Goal: Information Seeking & Learning: Learn about a topic

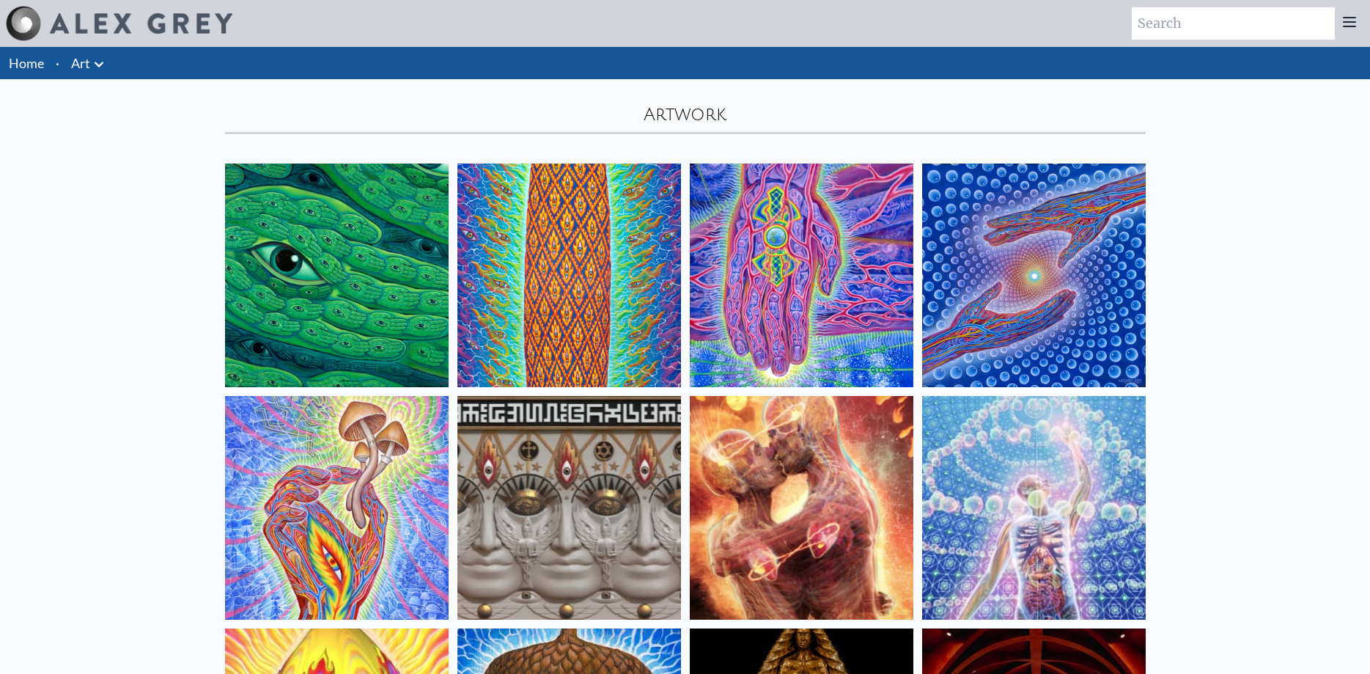
click at [395, 213] on img at bounding box center [337, 275] width 224 height 224
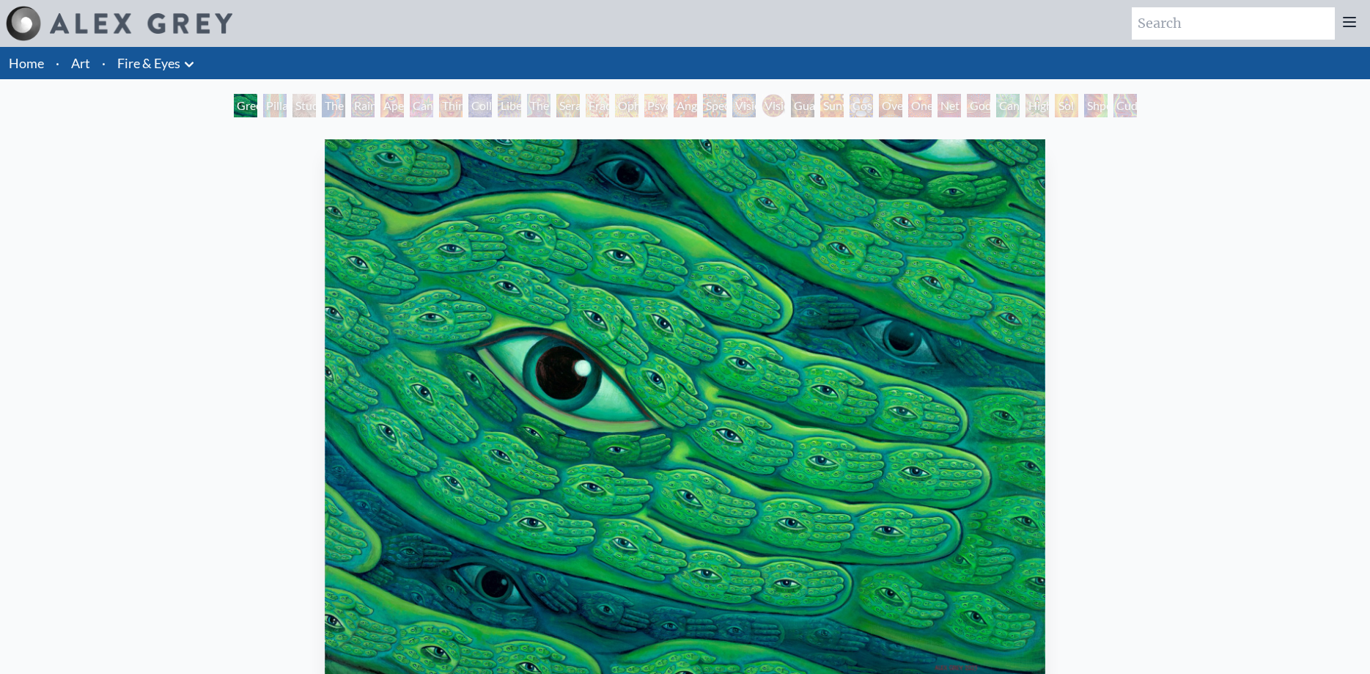
click at [278, 117] on div "Pillar of Awareness" at bounding box center [274, 105] width 23 height 23
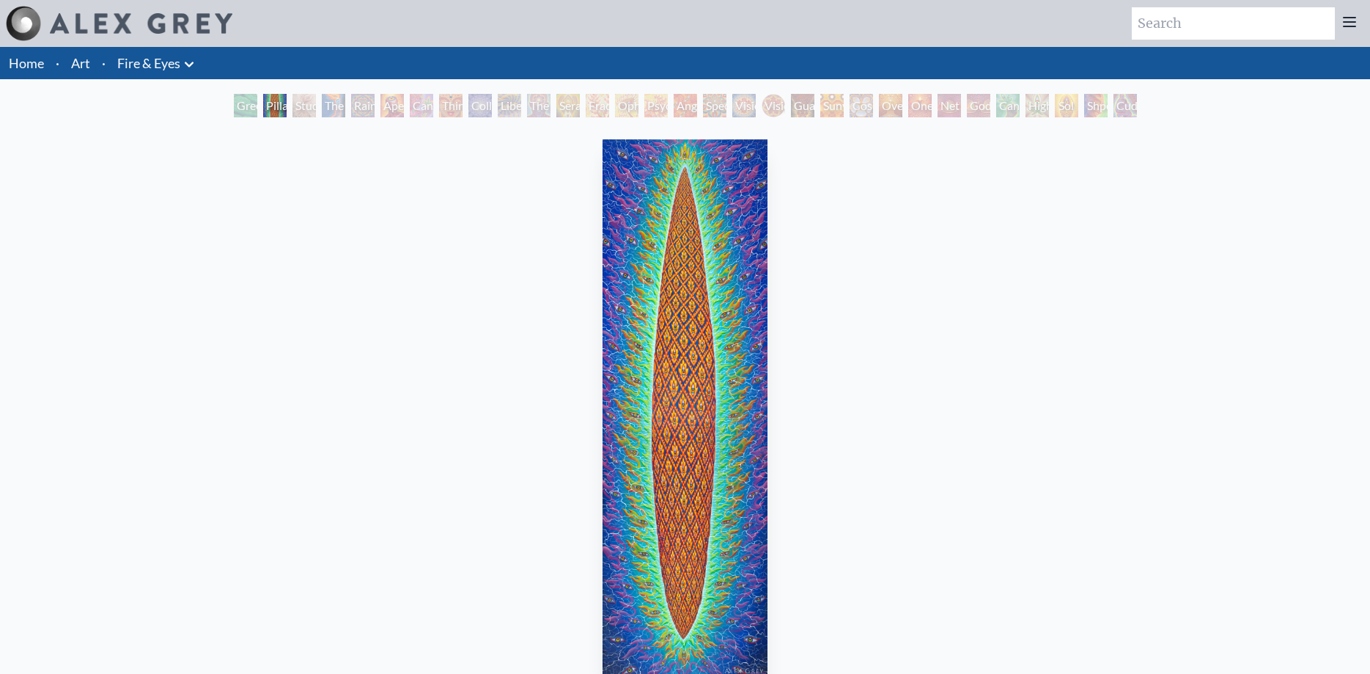
click at [580, 109] on div "Seraphic Transport Docking on the Third Eye" at bounding box center [567, 105] width 23 height 23
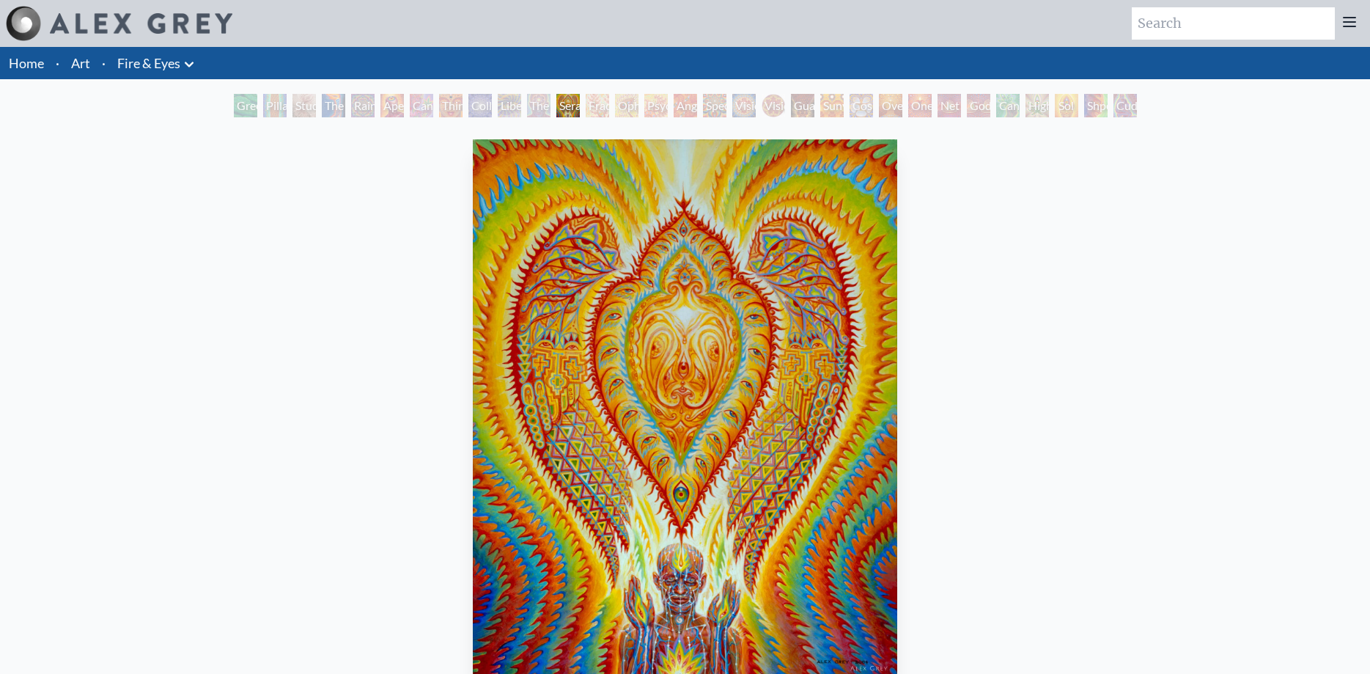
click at [726, 106] on div "Spectral Lotus" at bounding box center [714, 105] width 23 height 23
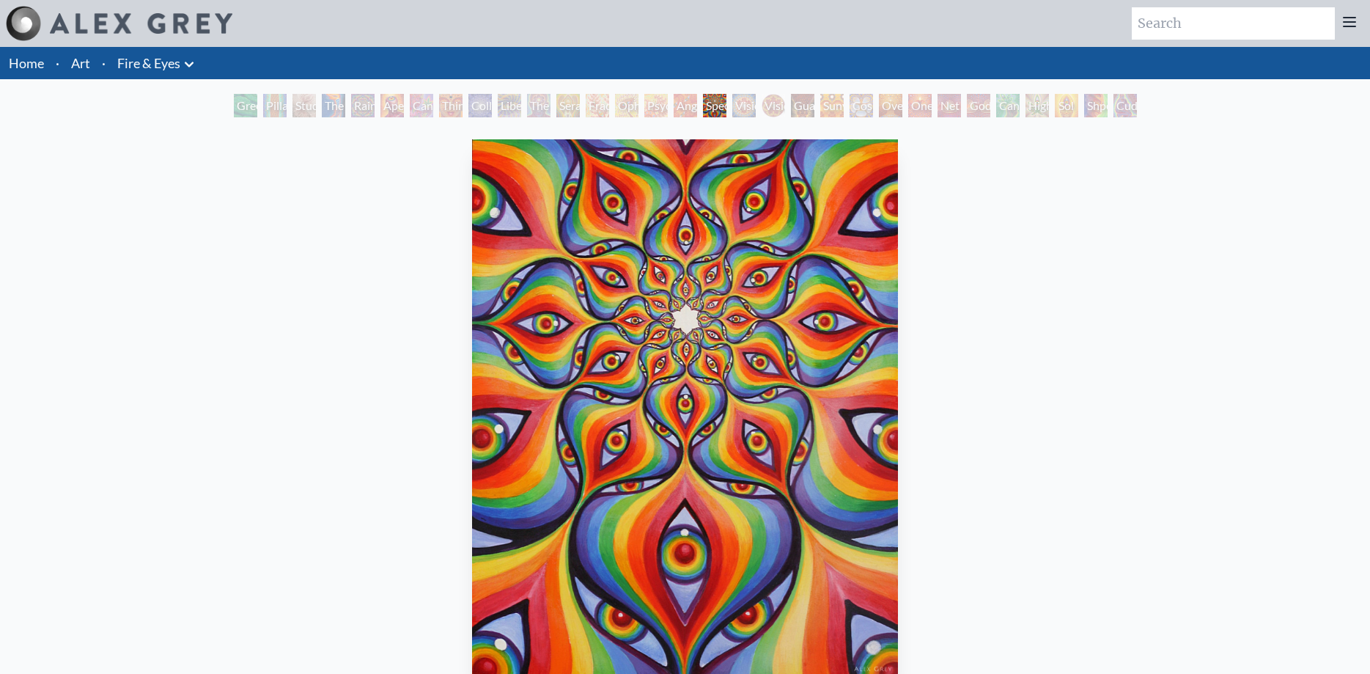
click at [844, 106] on div "Sunyata" at bounding box center [831, 105] width 23 height 23
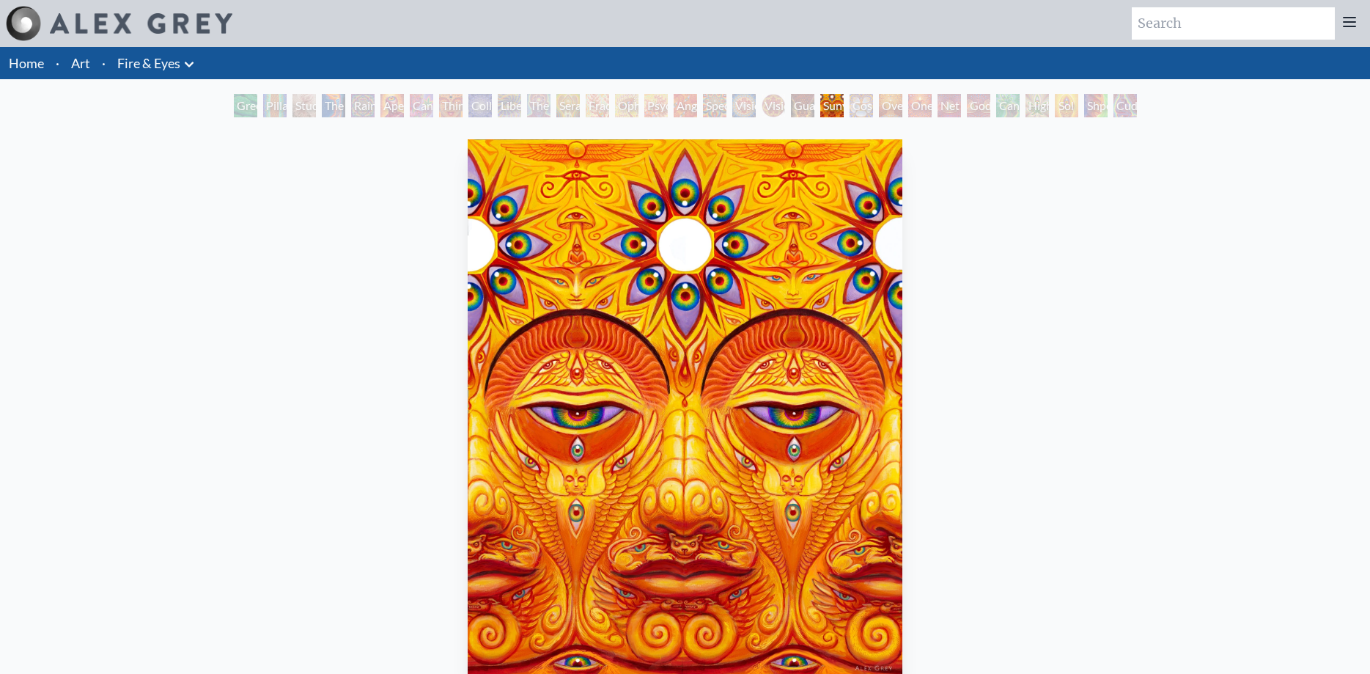
click at [945, 106] on div "Net of Being" at bounding box center [948, 105] width 23 height 23
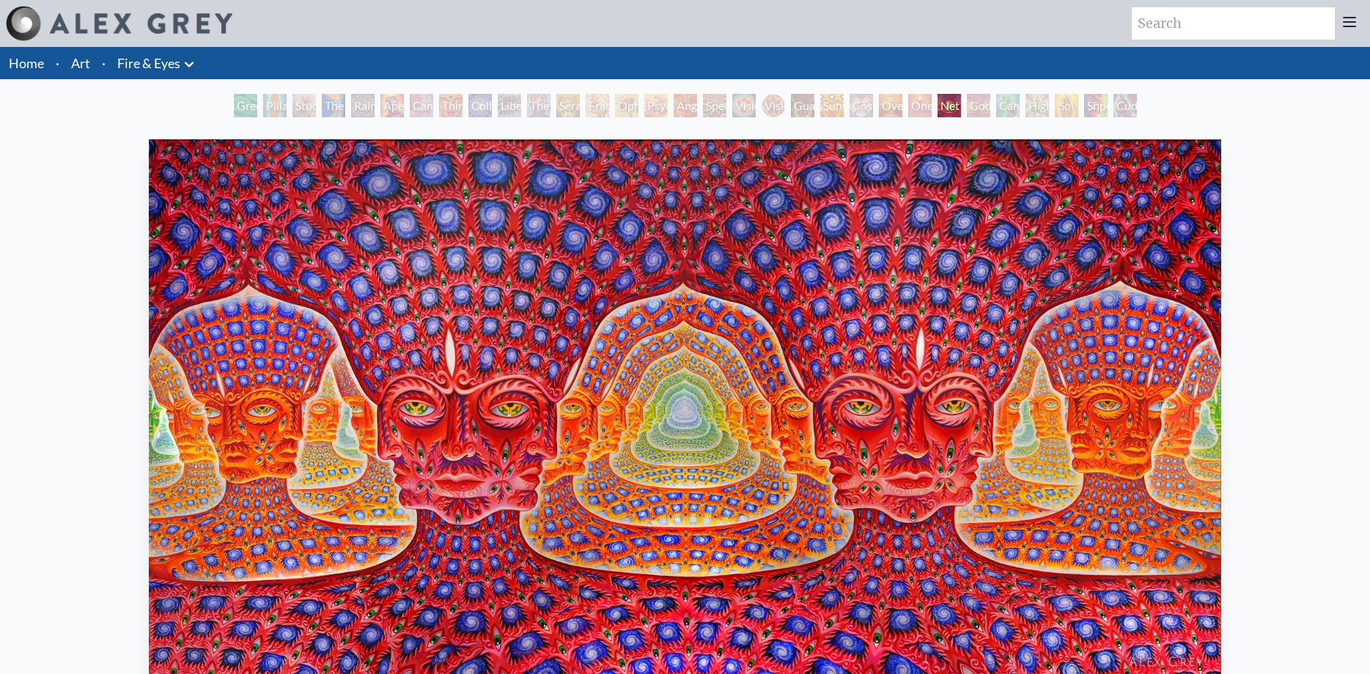
click at [1006, 99] on div "Cannafist" at bounding box center [1007, 105] width 23 height 23
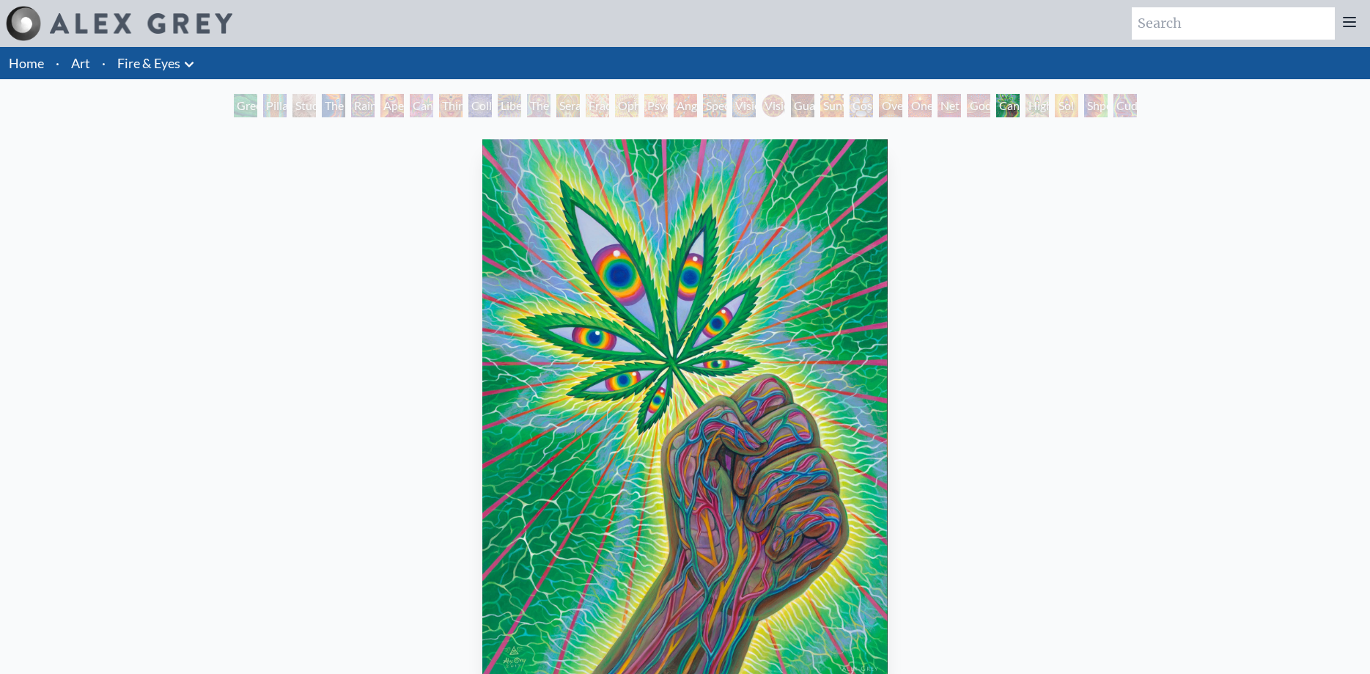
click at [1049, 97] on div "Higher Vision" at bounding box center [1036, 105] width 23 height 23
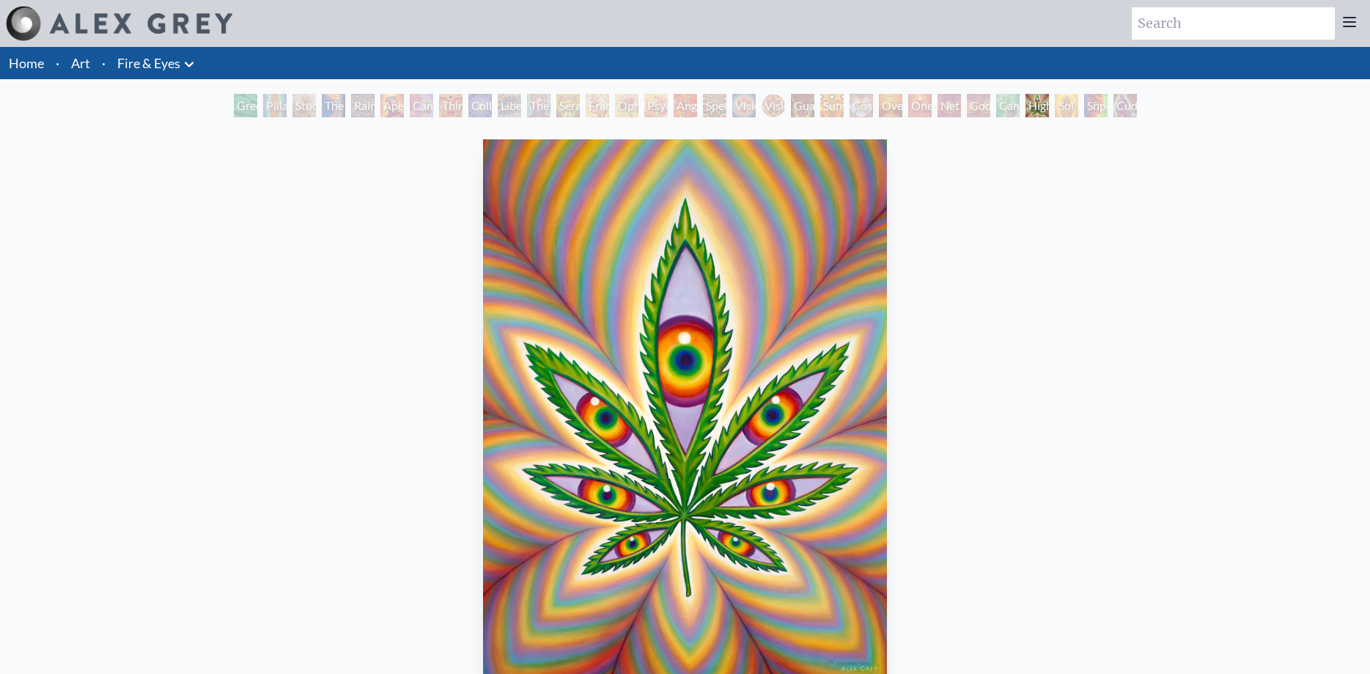
click at [1107, 99] on div "Shpongled" at bounding box center [1095, 105] width 23 height 23
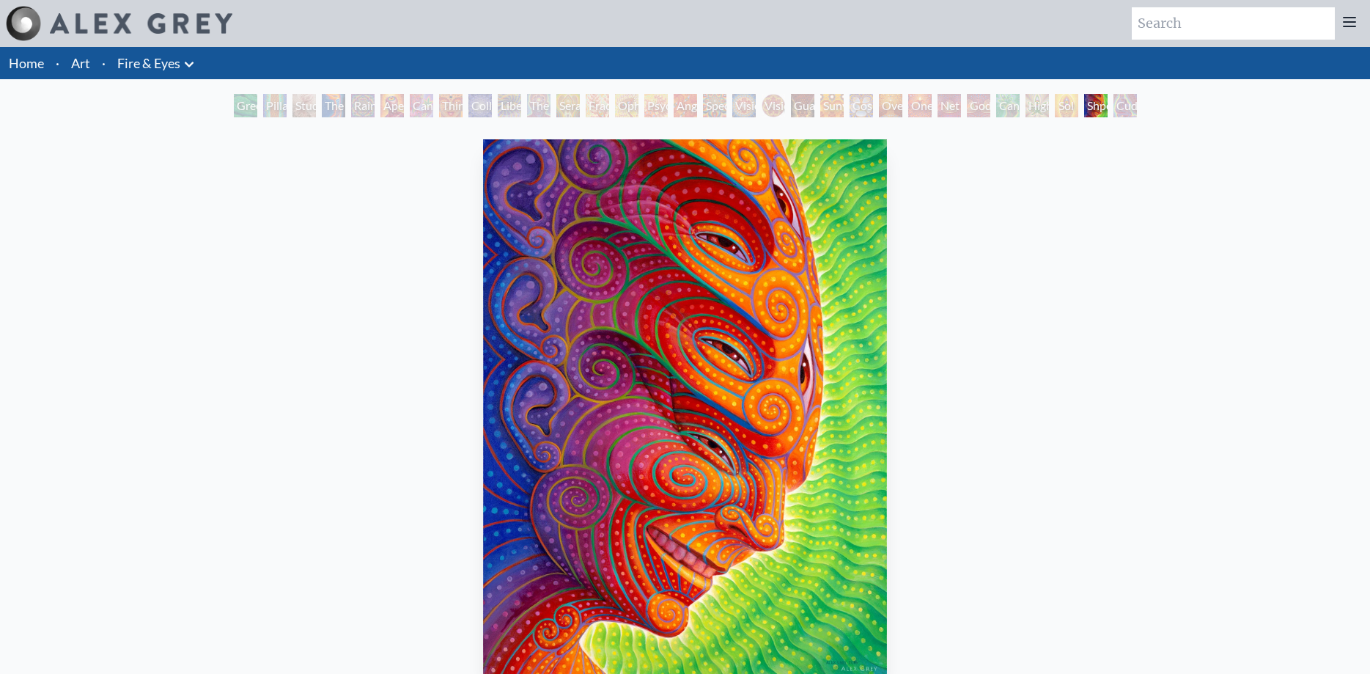
click at [1137, 100] on div "Cuddle" at bounding box center [1124, 105] width 23 height 23
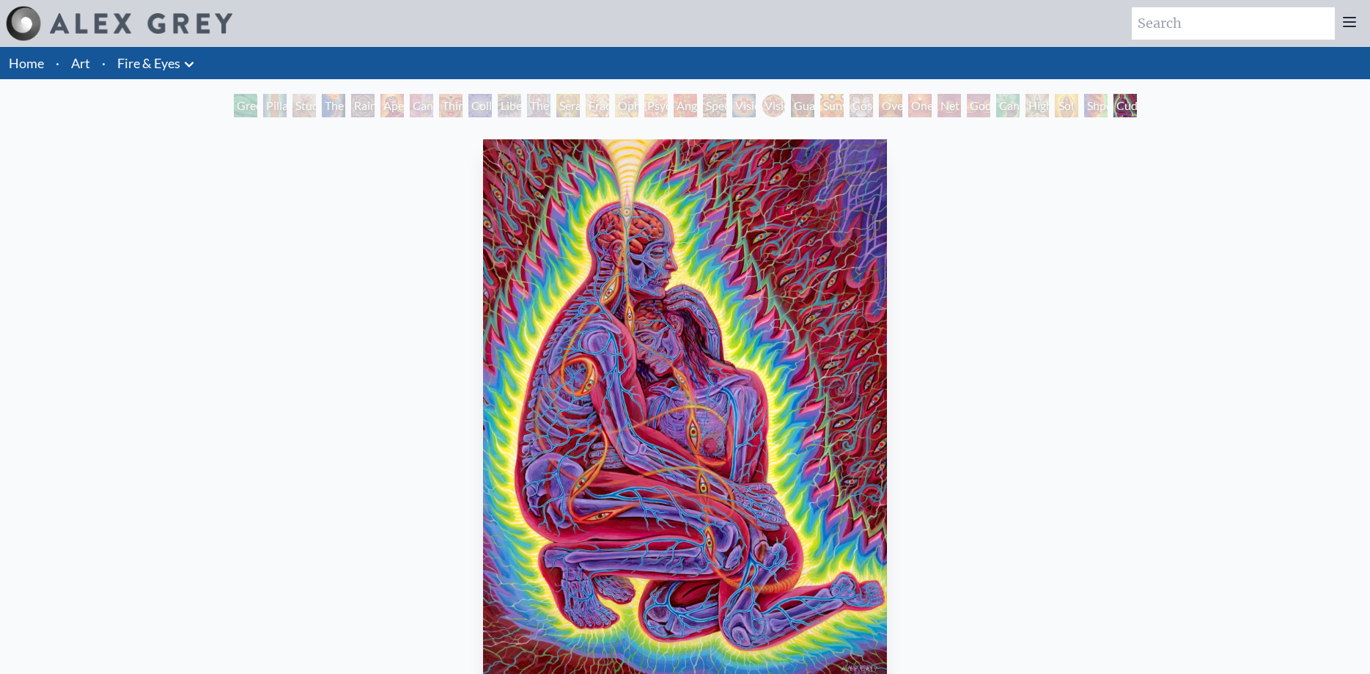
click at [431, 106] on div "Cannabis Sutra" at bounding box center [421, 105] width 23 height 23
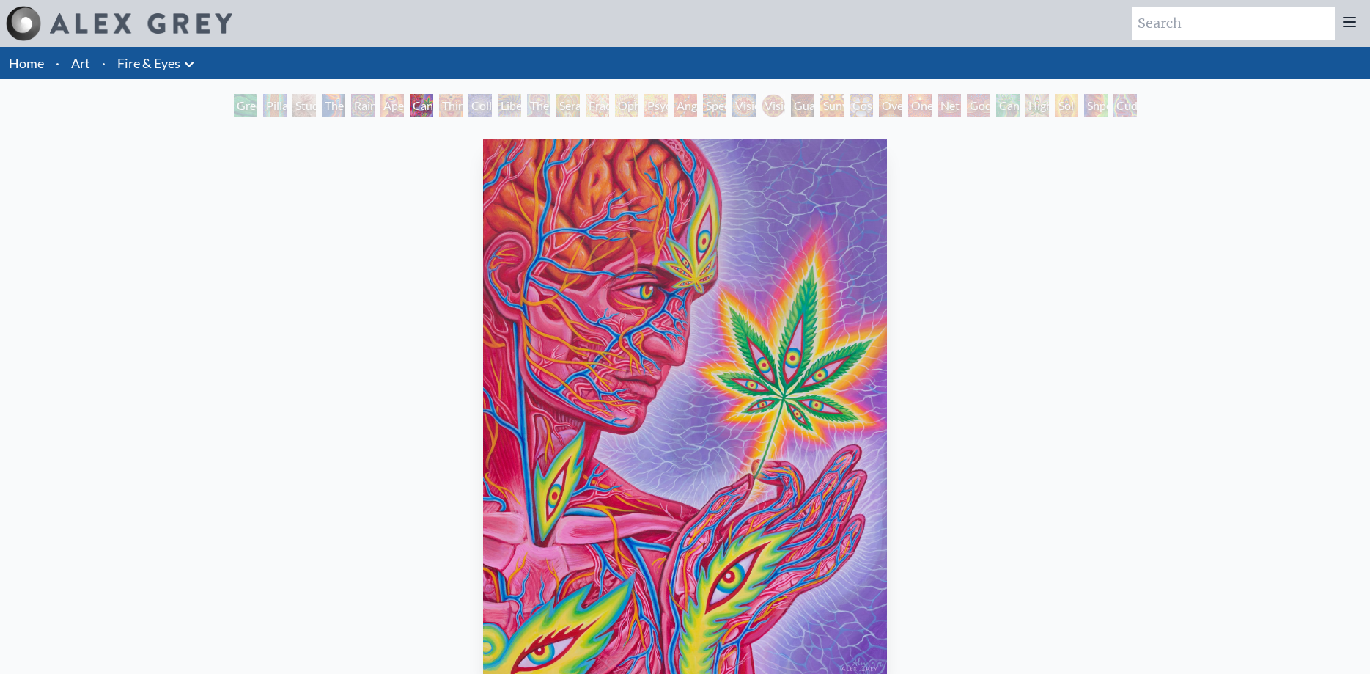
click at [433, 106] on div "Cannabis Sutra" at bounding box center [421, 105] width 23 height 23
click at [492, 108] on div "Collective Vision" at bounding box center [479, 105] width 23 height 23
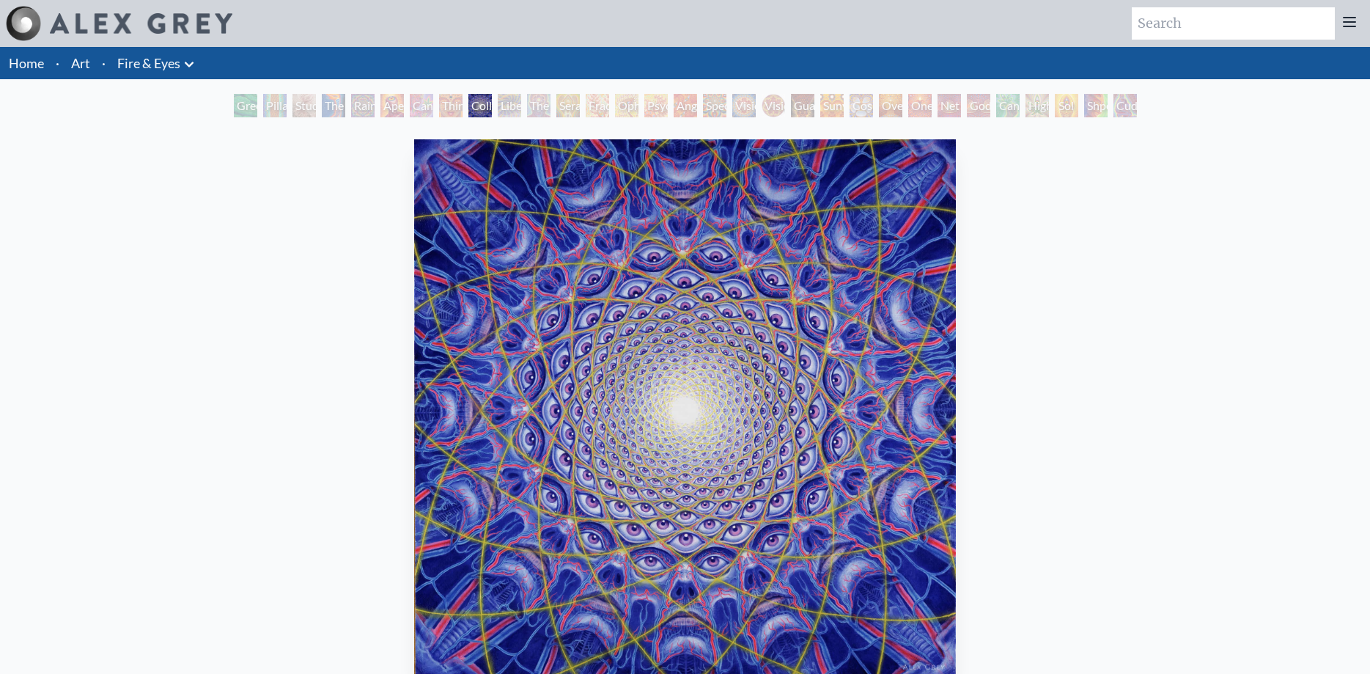
click at [424, 104] on div "Cannabis Sutra" at bounding box center [421, 105] width 23 height 23
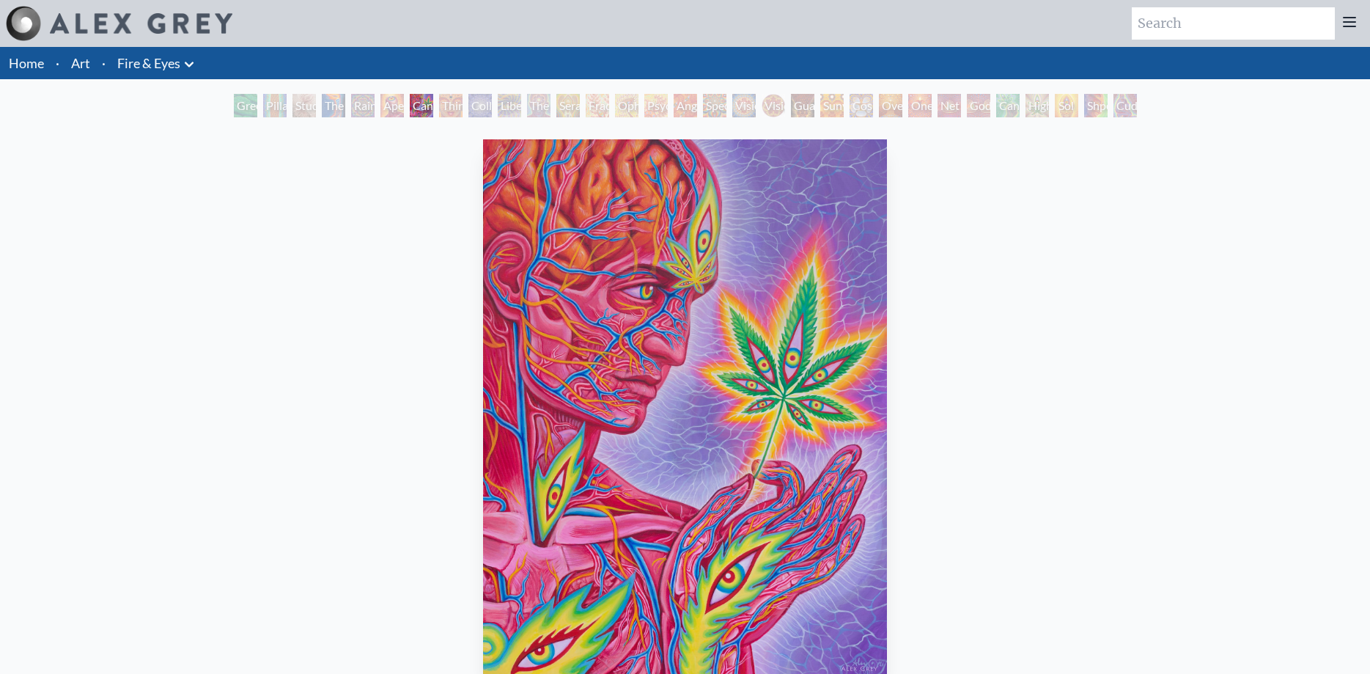
click at [479, 110] on div "Collective Vision" at bounding box center [479, 105] width 23 height 23
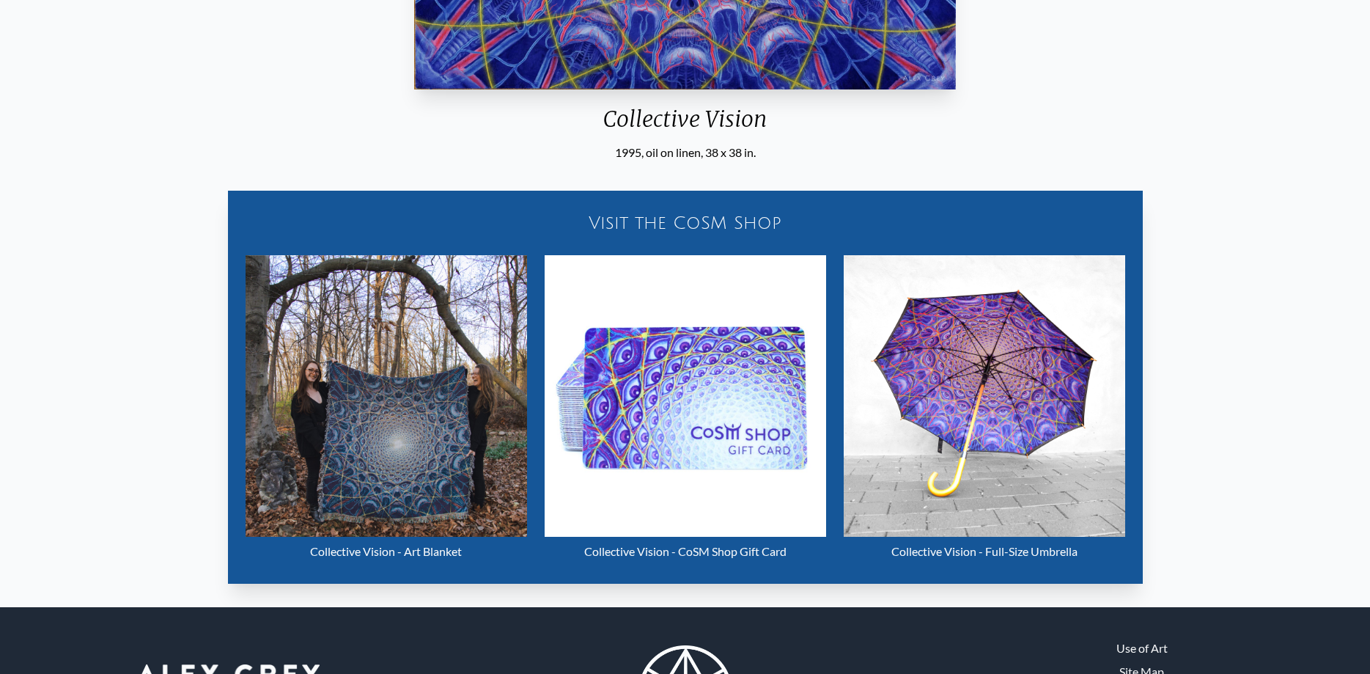
scroll to position [673, 0]
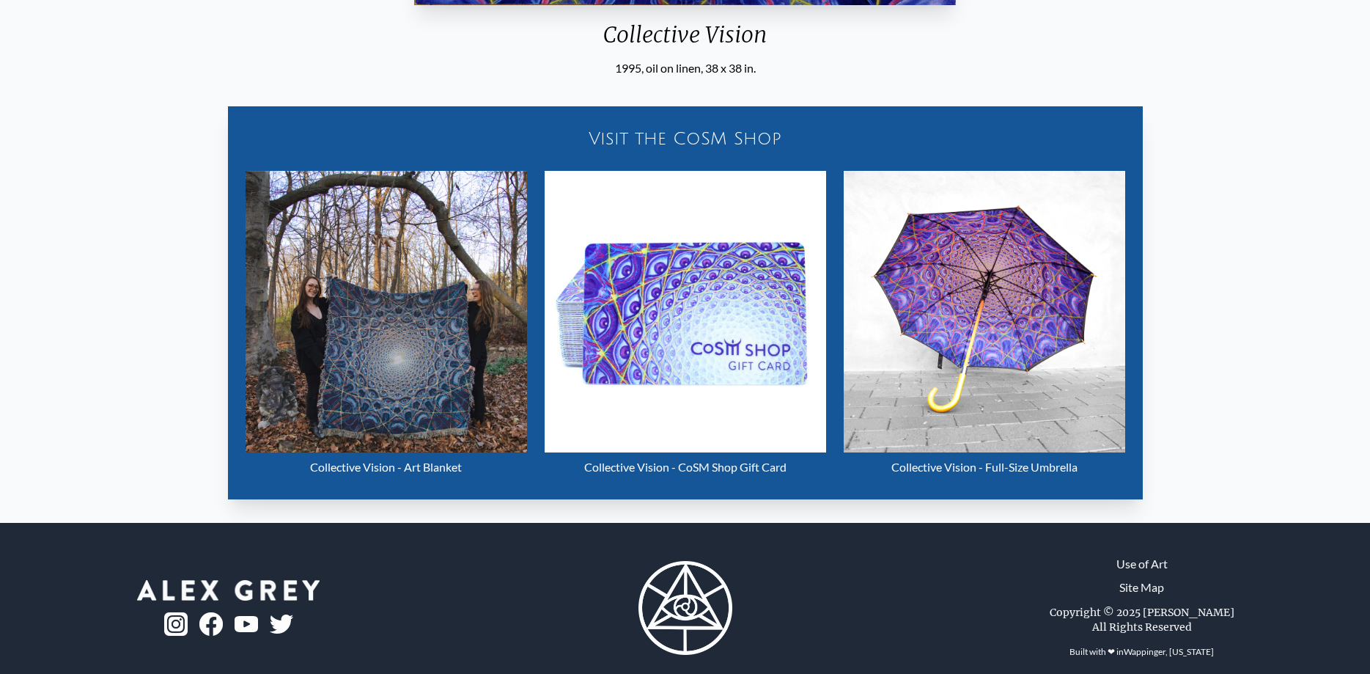
click at [451, 351] on img "9 / 31" at bounding box center [386, 311] width 281 height 281
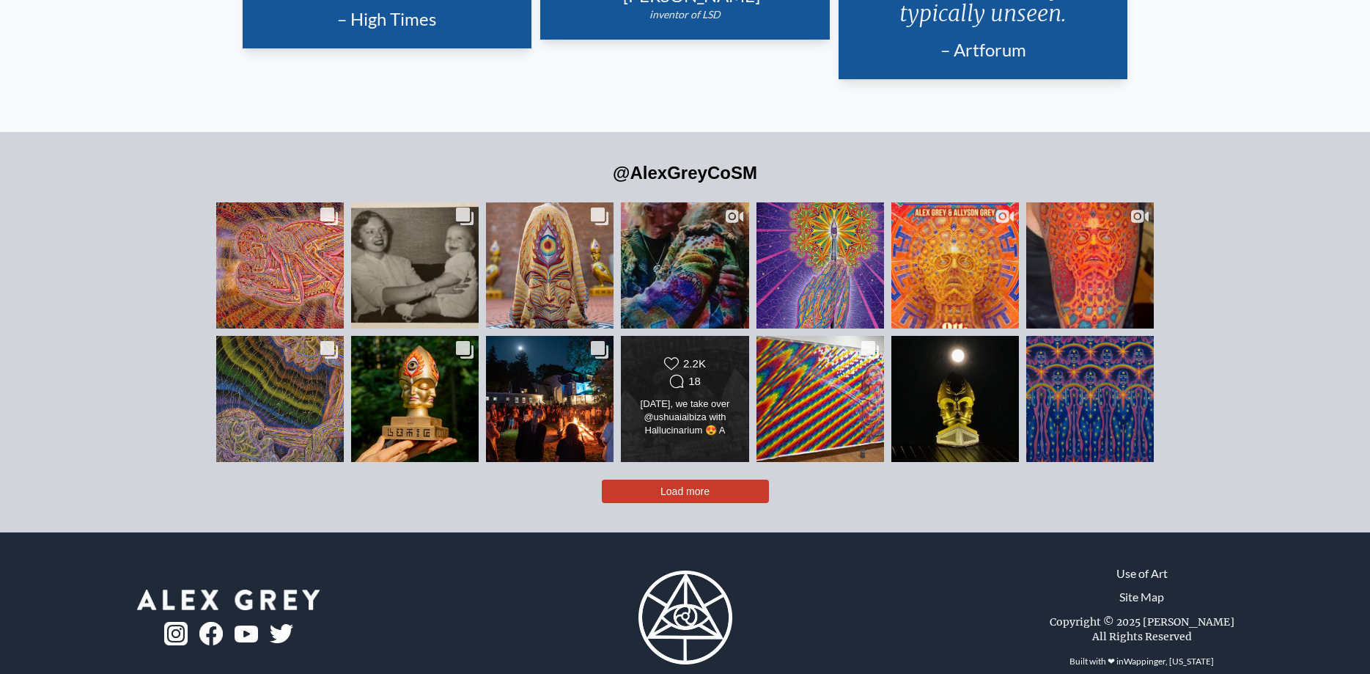
scroll to position [3622, 0]
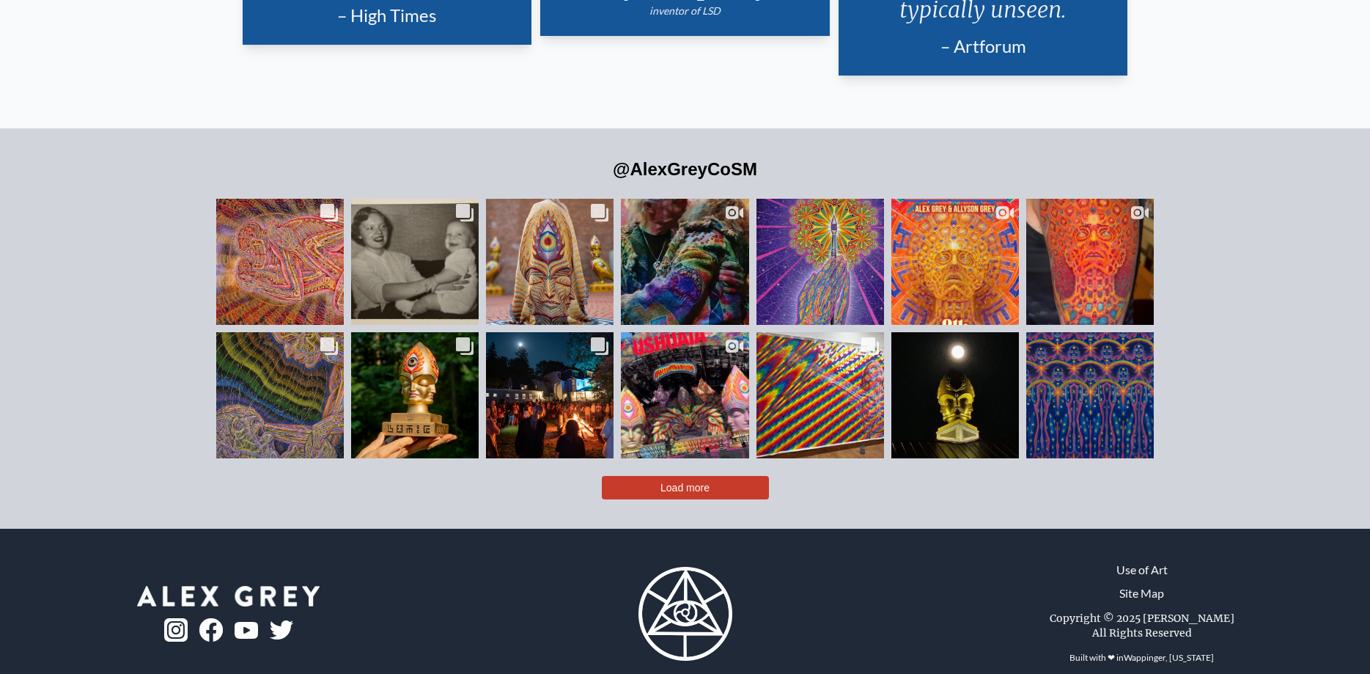
click at [683, 482] on span "Load more" at bounding box center [684, 488] width 49 height 12
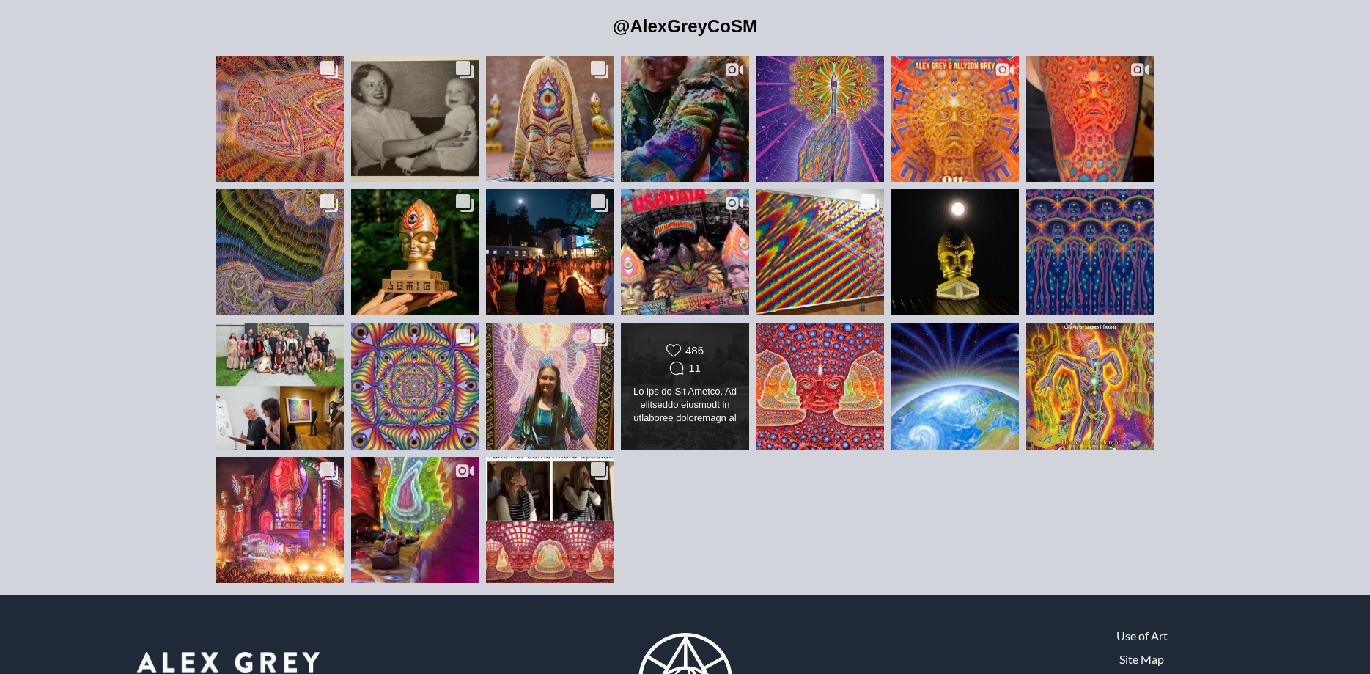
scroll to position [3831, 0]
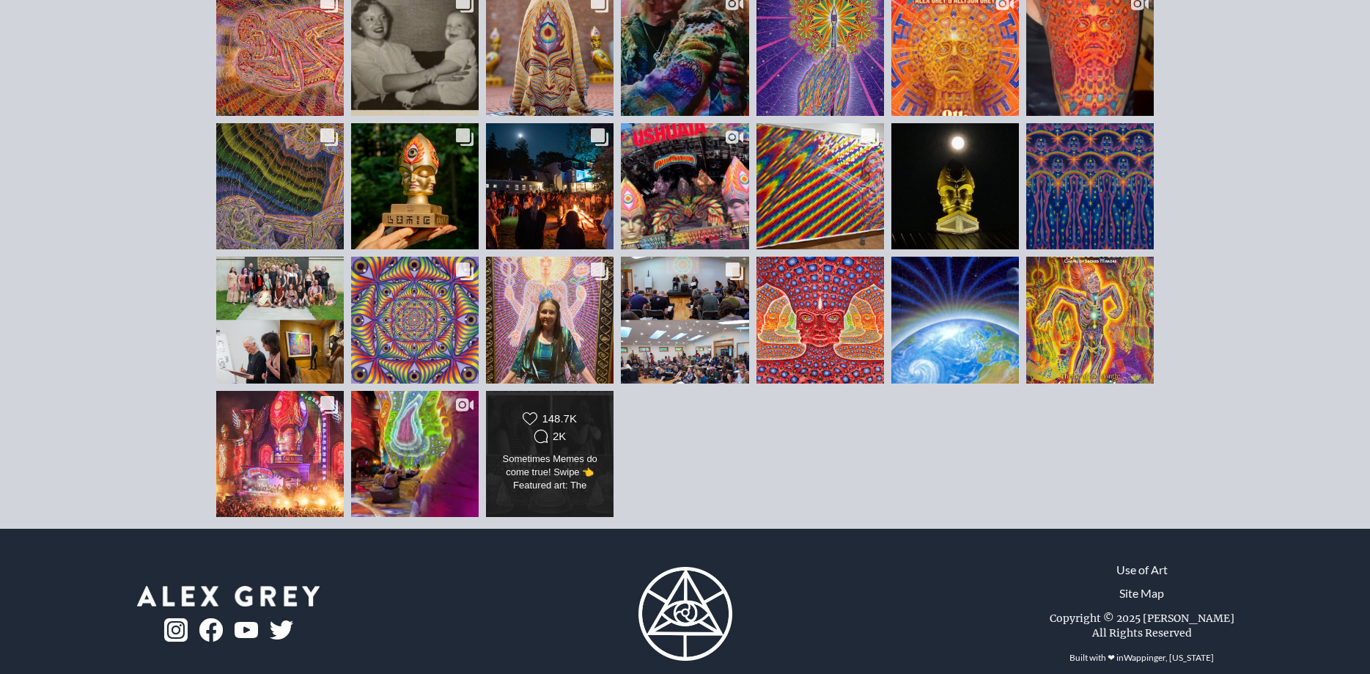
click at [549, 418] on div "Likes Count 148.7K Comments Count 2K" at bounding box center [549, 428] width 103 height 35
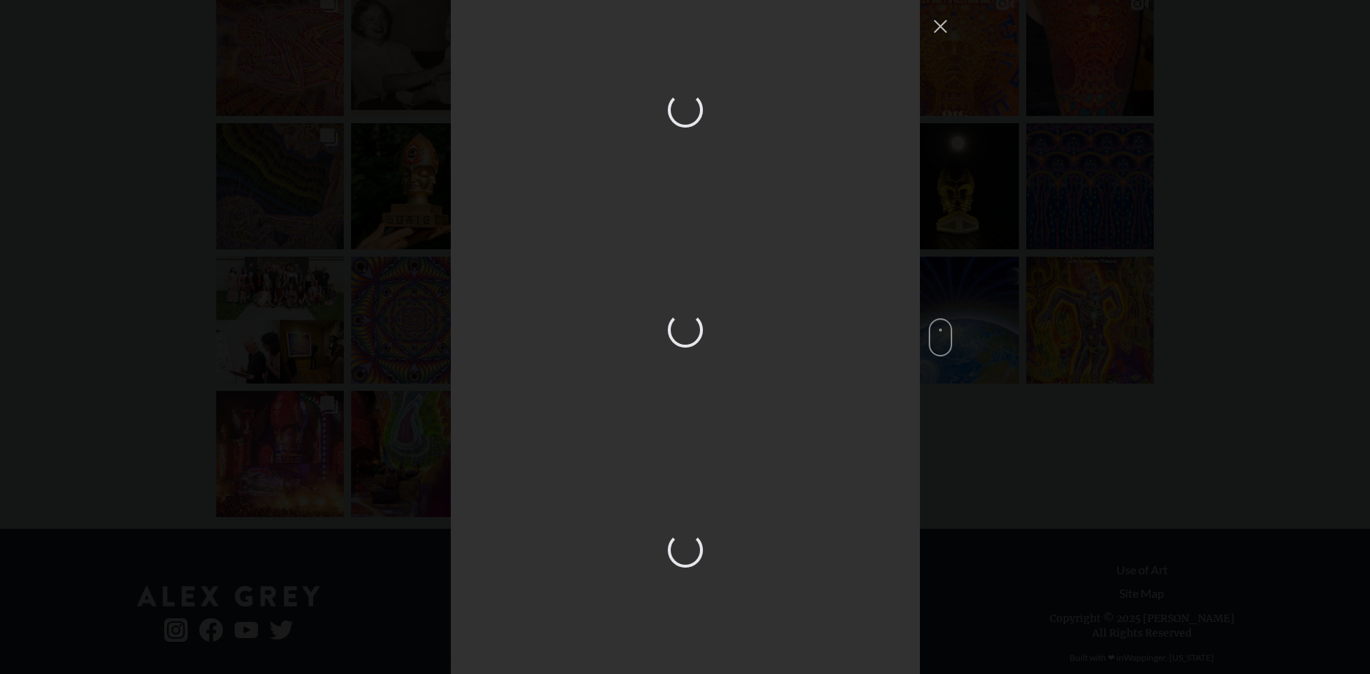
scroll to position [6379, 0]
